Goal: Check status

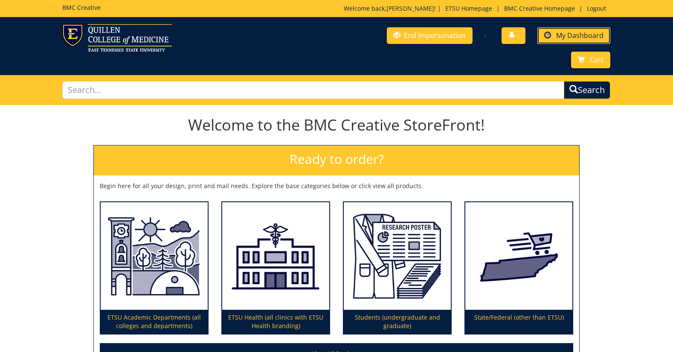
click at [561, 35] on span "My Dashboard" at bounding box center [579, 35] width 47 height 9
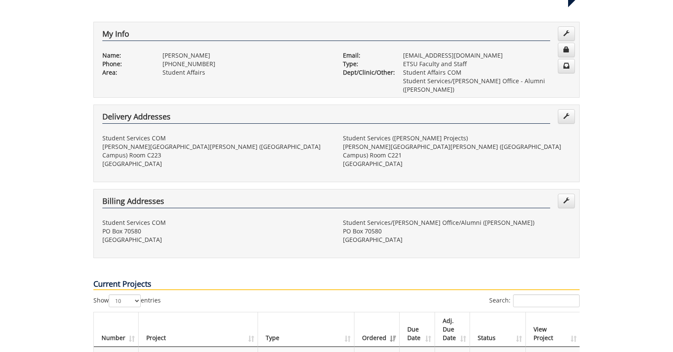
scroll to position [186, 0]
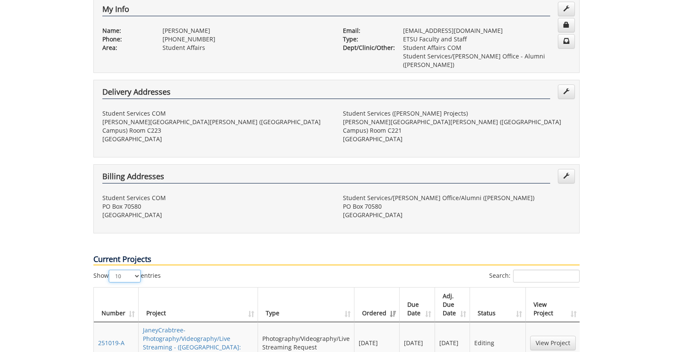
click at [140, 270] on select "10 25 50 100" at bounding box center [125, 276] width 32 height 13
select select "100"
click at [110, 270] on select "10 25 50 100" at bounding box center [125, 276] width 32 height 13
click at [131, 288] on th "Number" at bounding box center [116, 305] width 45 height 35
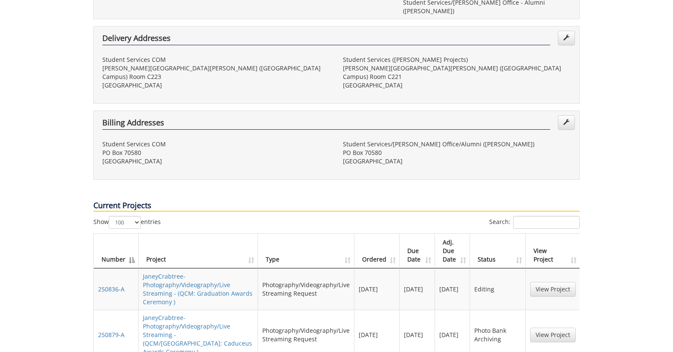
scroll to position [0, 0]
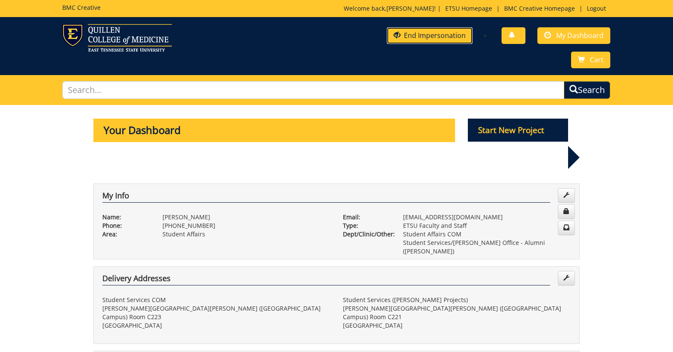
click at [419, 41] on link "End Impersonation" at bounding box center [430, 35] width 86 height 17
